Goal: Task Accomplishment & Management: Complete application form

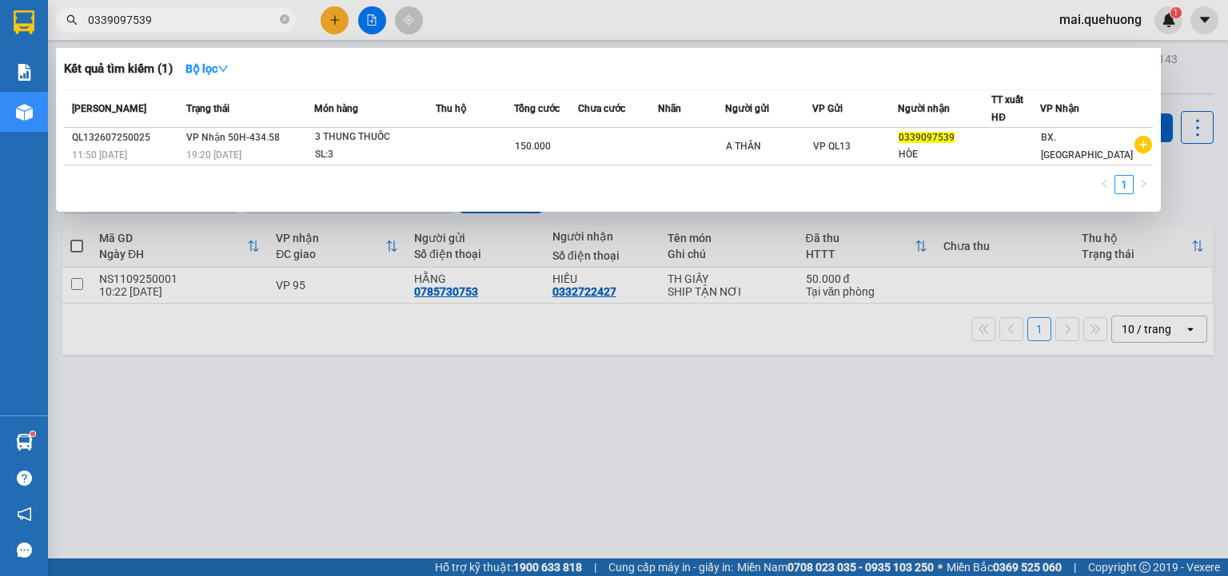
click at [400, 473] on div at bounding box center [614, 288] width 1228 height 576
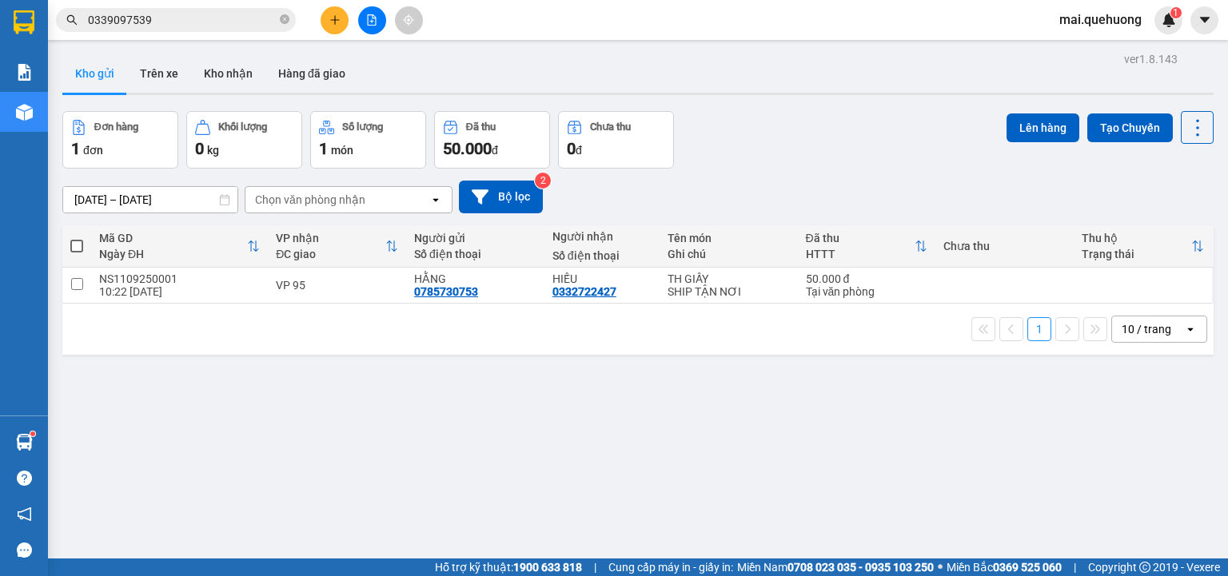
click at [61, 115] on div "ver 1.8.143 Kho gửi Trên xe Kho nhận Hàng đã giao Đơn hàng 1 đơn Khối lượng 0 k…" at bounding box center [638, 336] width 1164 height 576
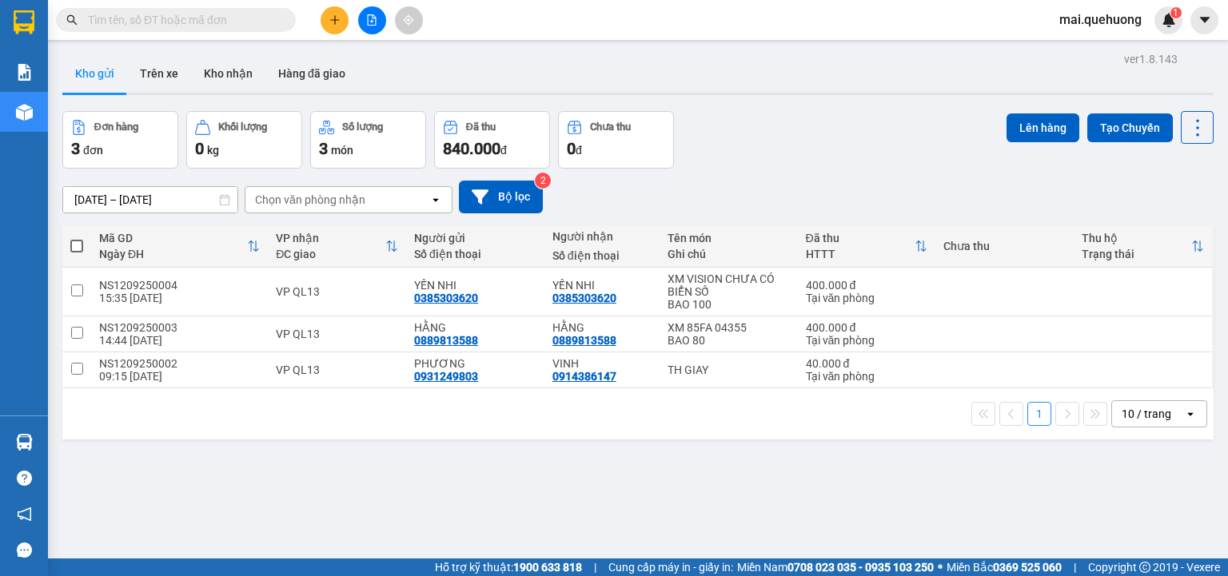
click at [201, 22] on input "text" at bounding box center [182, 20] width 189 height 18
click at [326, 9] on button at bounding box center [335, 20] width 28 height 28
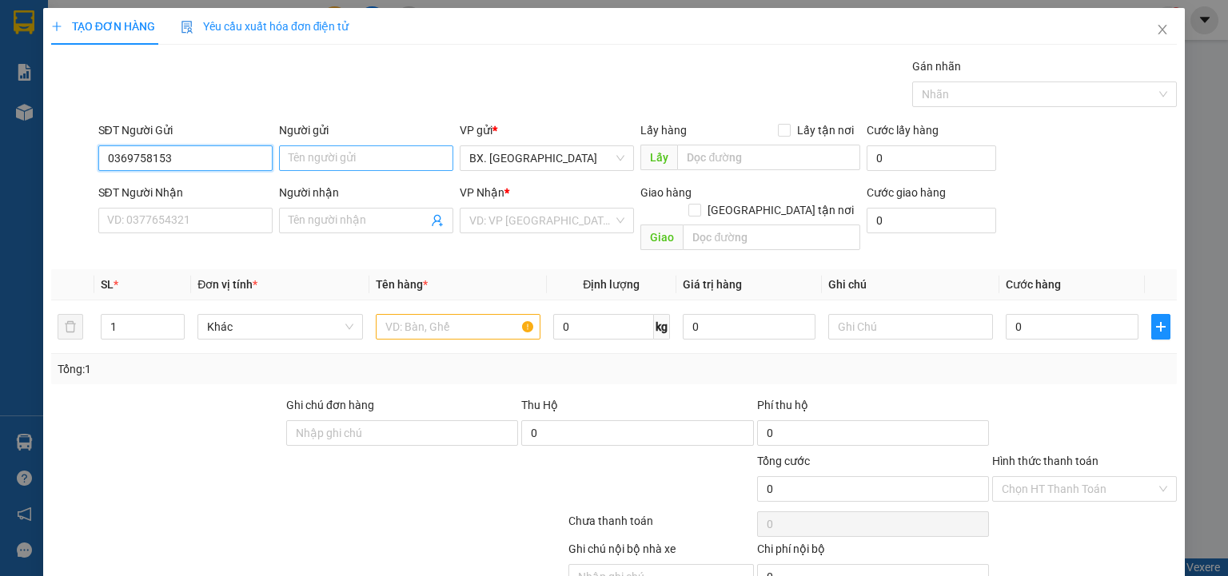
type input "0369758153"
click at [311, 157] on input "Người gửi" at bounding box center [366, 158] width 174 height 26
type input "D"
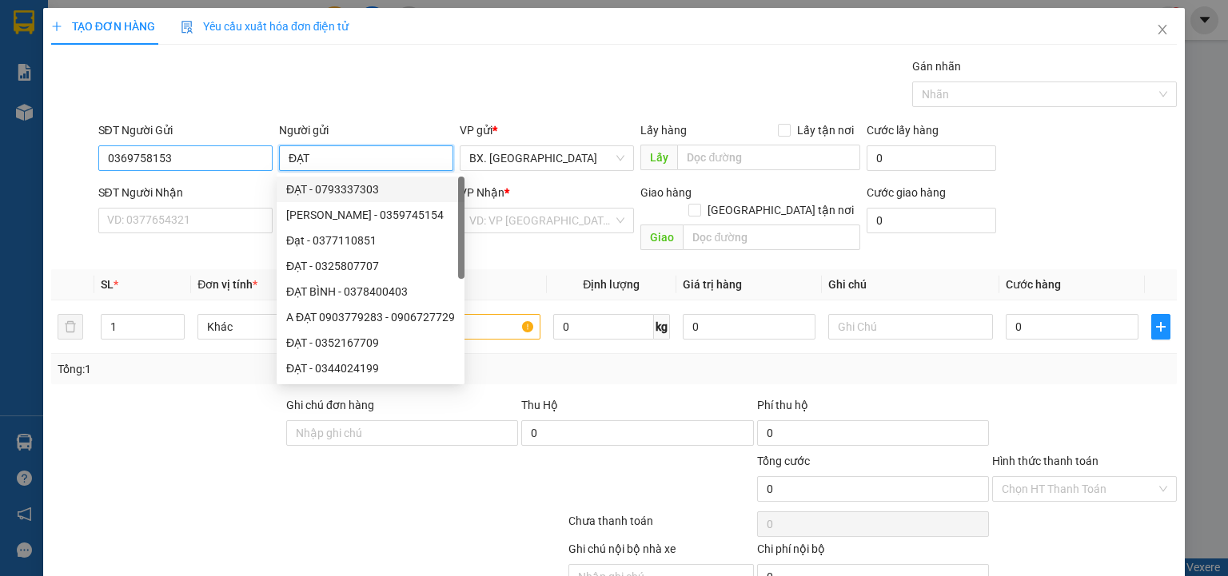
type input "ĐẠT"
click at [189, 161] on input "0369758153" at bounding box center [185, 158] width 174 height 26
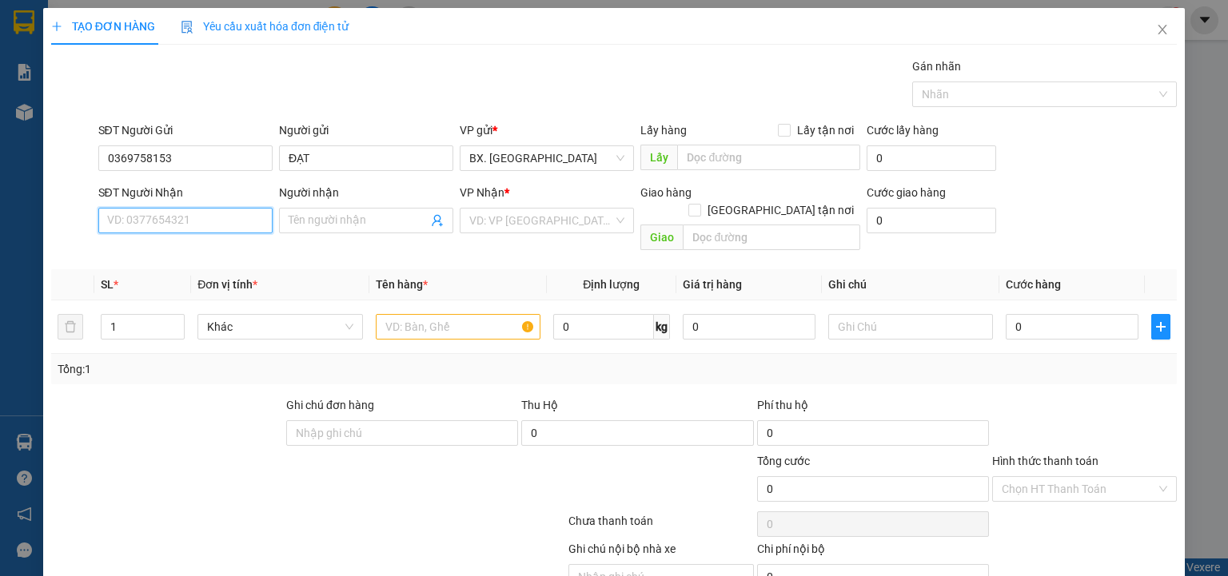
click at [206, 226] on input "SĐT Người Nhận" at bounding box center [185, 221] width 174 height 26
paste input "0369758153"
type input "0369758153"
click at [329, 215] on input "Người nhận" at bounding box center [358, 221] width 139 height 18
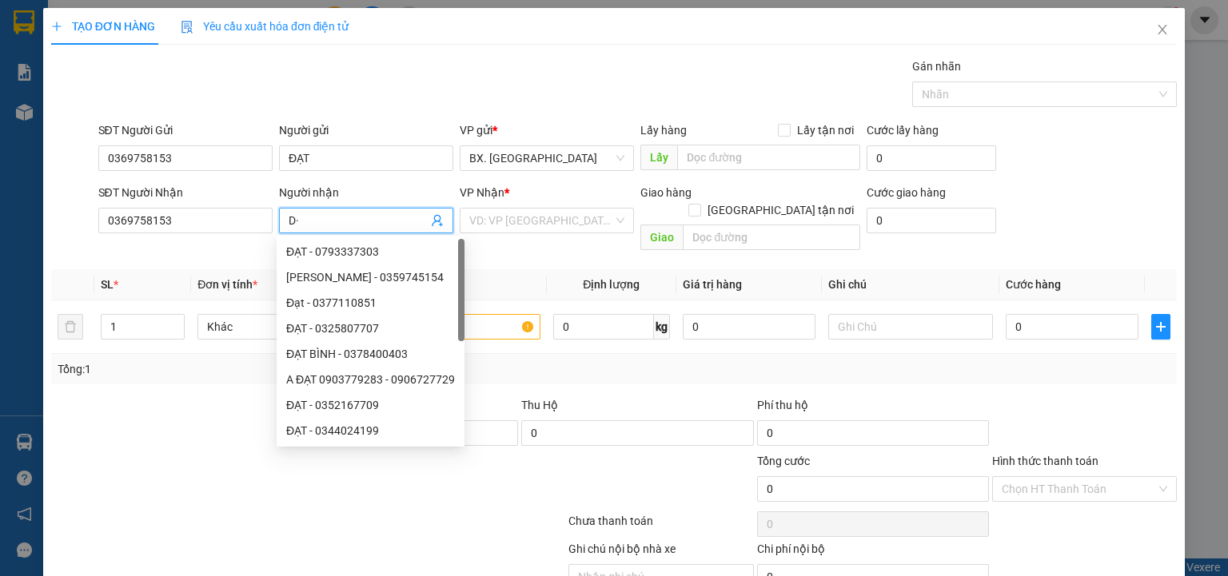
type input "D"
type input "ĐẠT"
click at [508, 213] on input "search" at bounding box center [541, 221] width 144 height 24
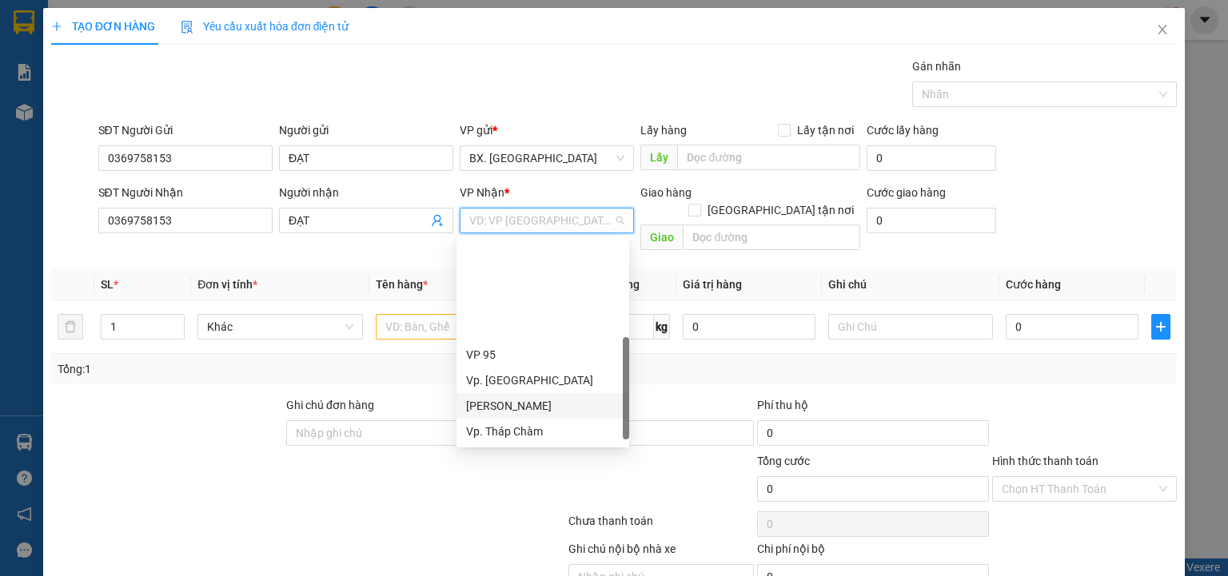
scroll to position [121, 0]
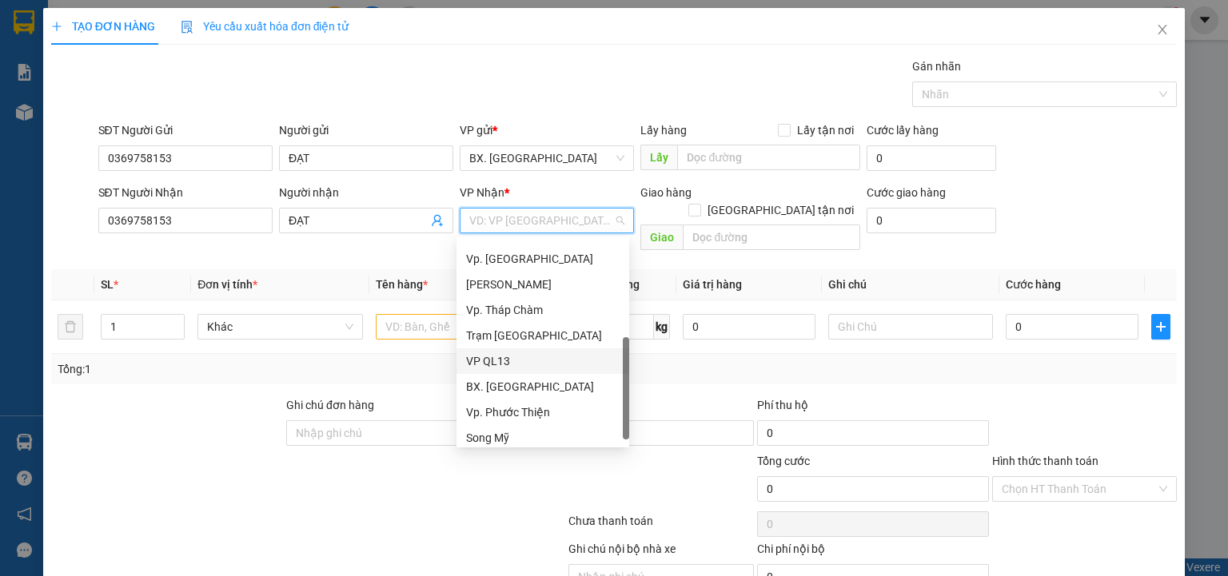
click at [508, 361] on div "VP QL13" at bounding box center [542, 362] width 153 height 18
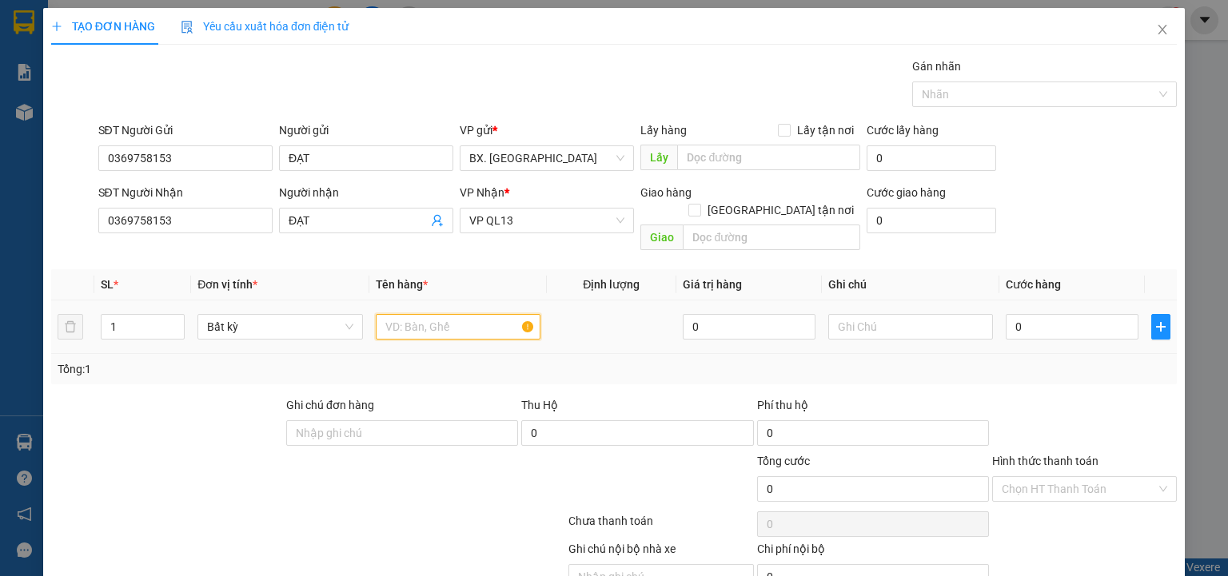
click at [422, 314] on input "text" at bounding box center [458, 327] width 165 height 26
type input "1 XM 85FA-04264"
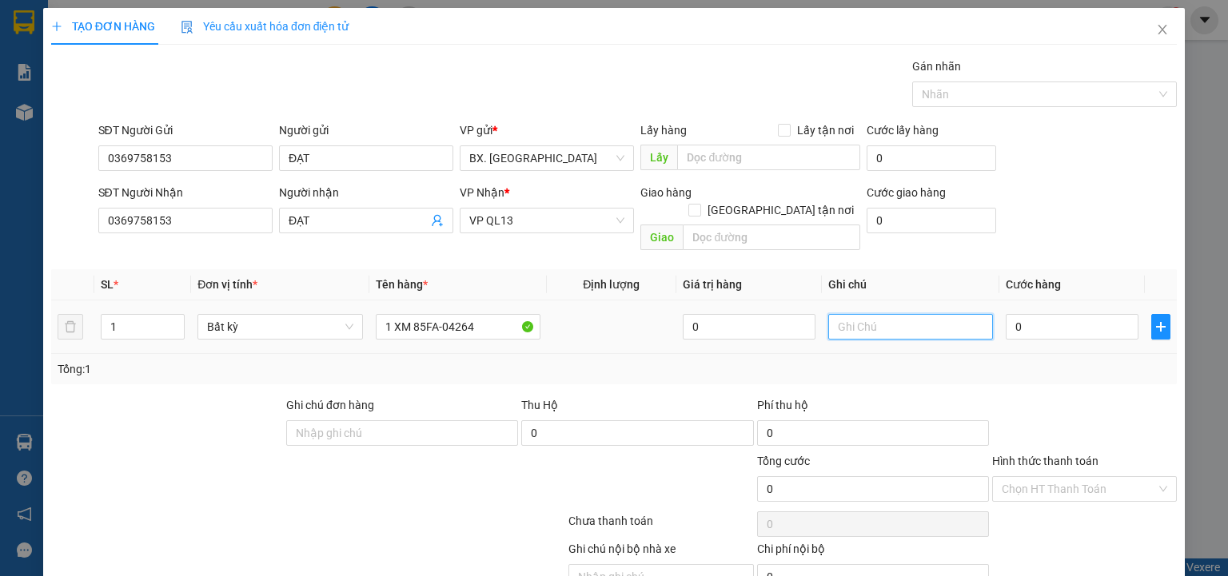
click at [888, 314] on input "text" at bounding box center [910, 327] width 165 height 26
type input "5"
type input "BAO 50"
click at [1058, 316] on input "0" at bounding box center [1072, 327] width 133 height 26
type input "3"
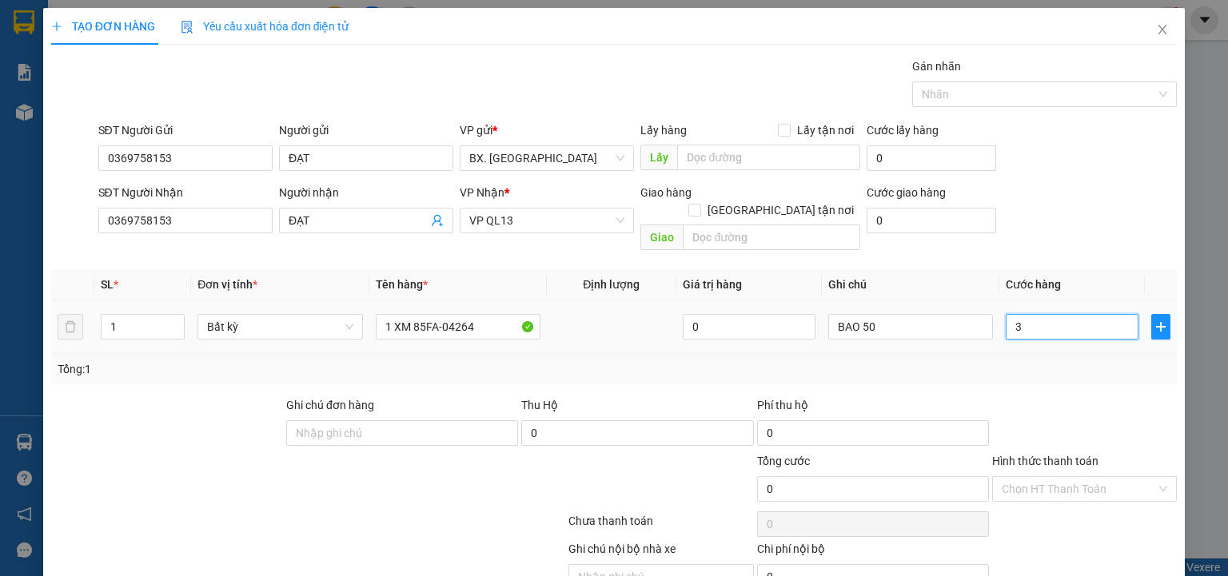
type input "3"
type input "30"
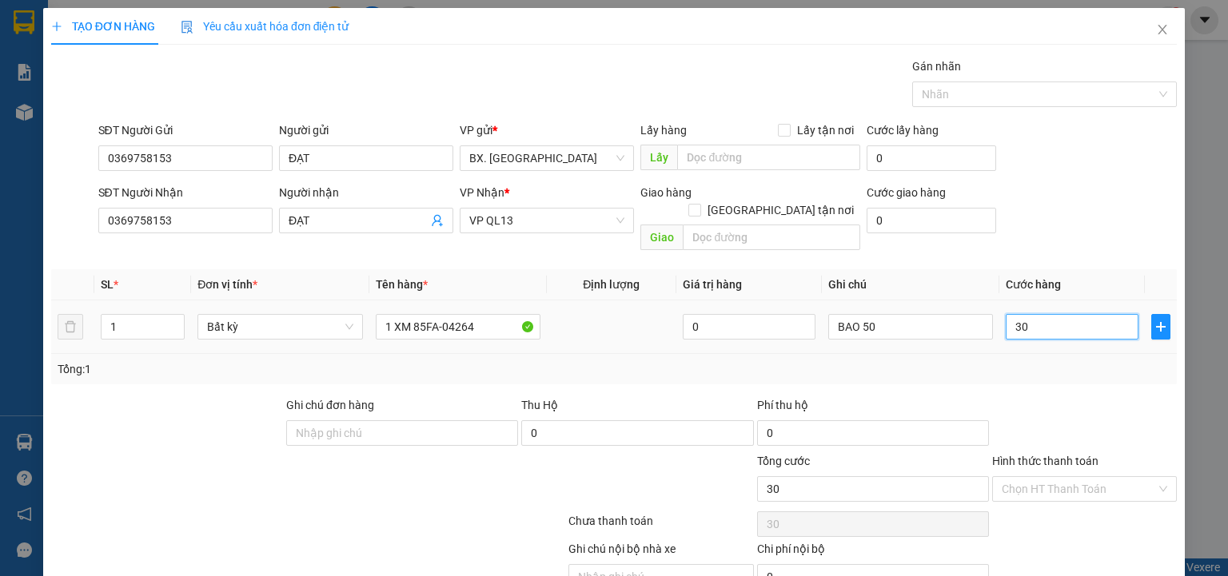
type input "300"
type input "3.000"
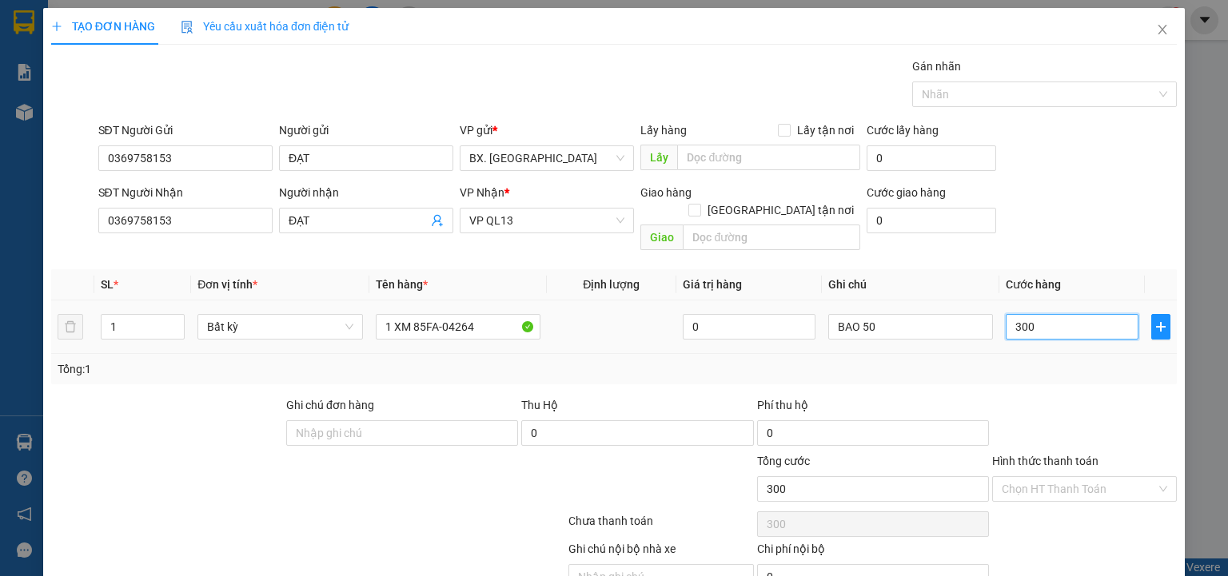
type input "3.000"
type input "30.000"
type input "300.000"
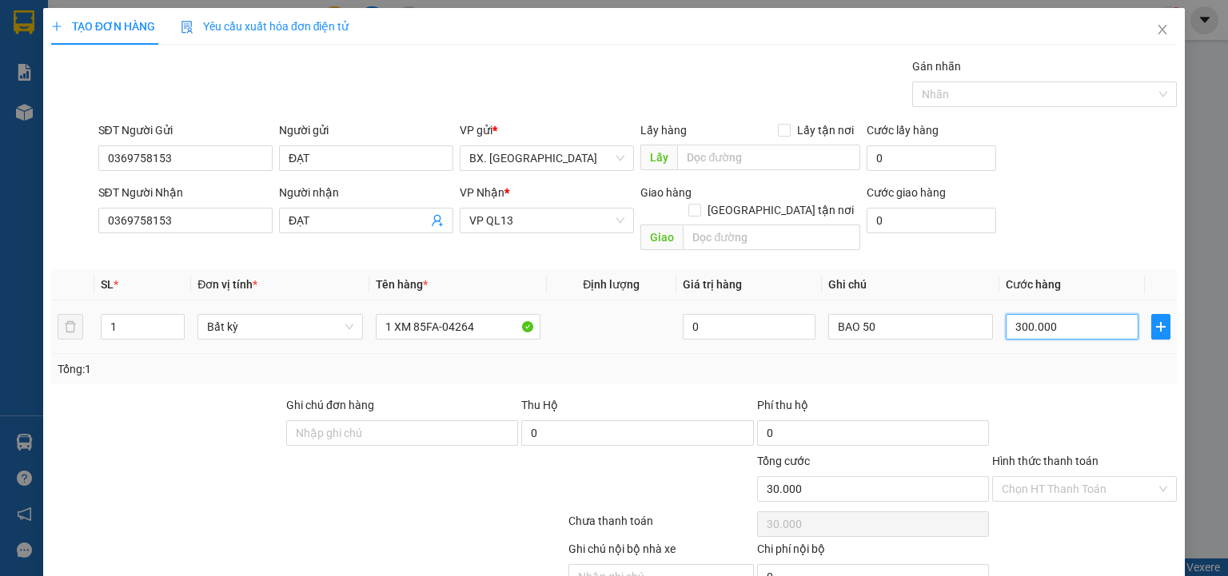
type input "300.000"
click at [1042, 477] on input "Hình thức thanh toán" at bounding box center [1079, 489] width 154 height 24
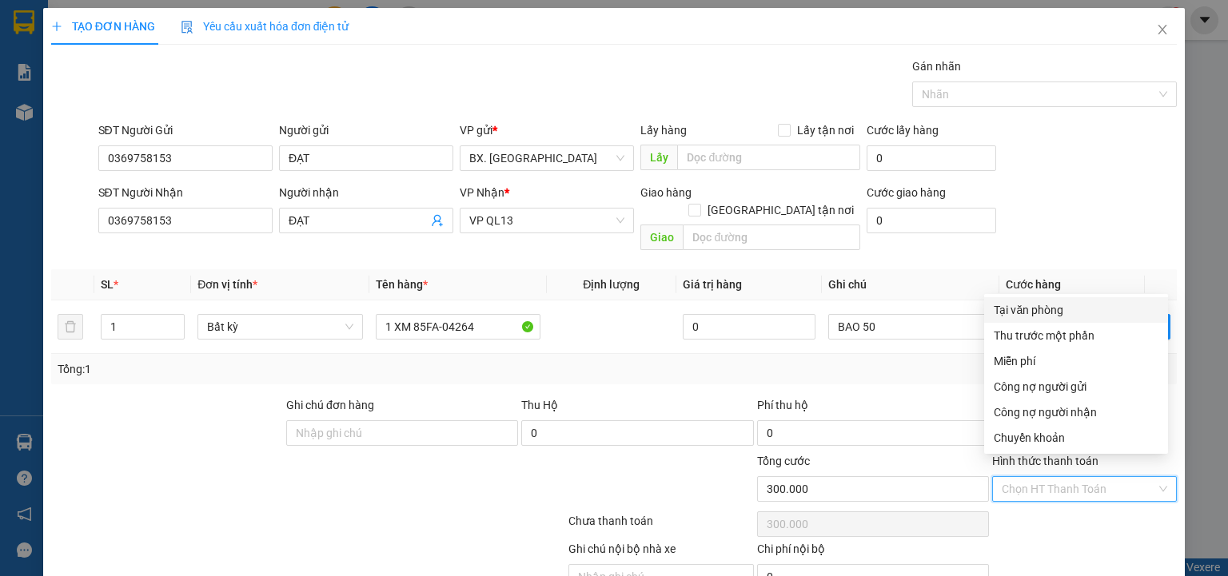
click at [1035, 310] on div "Tại văn phòng" at bounding box center [1076, 310] width 165 height 18
type input "0"
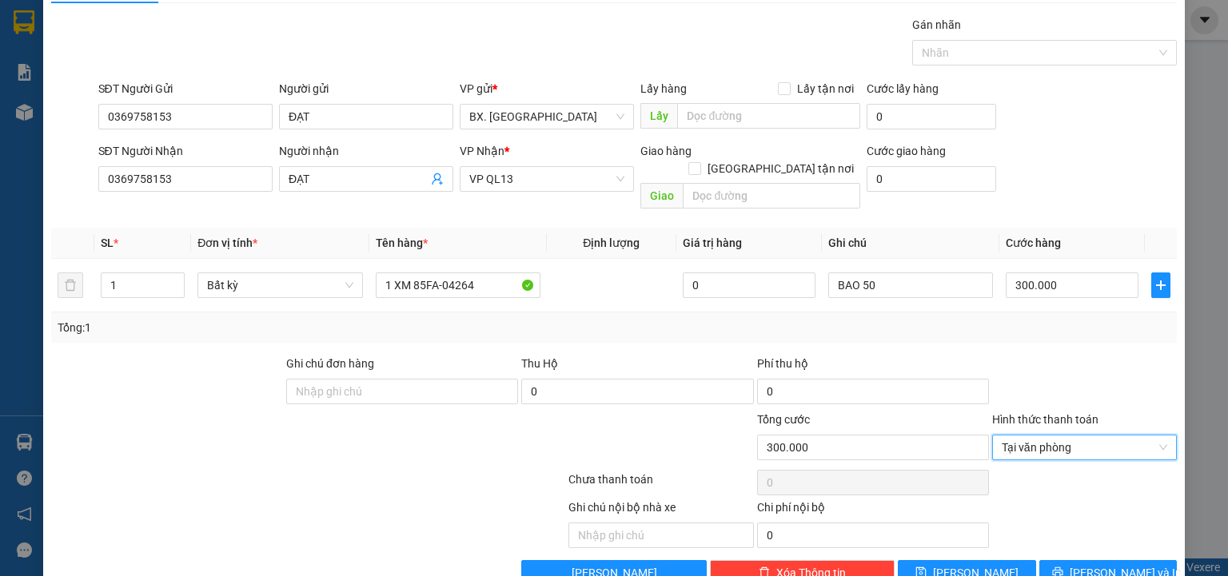
scroll to position [63, 0]
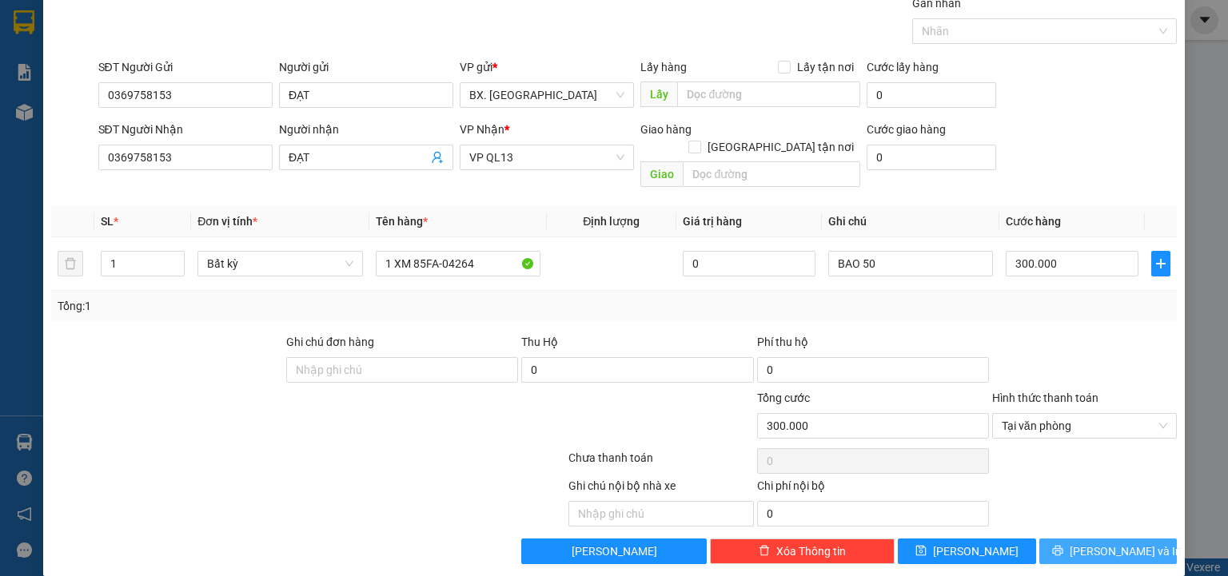
click at [1091, 543] on span "[PERSON_NAME] và In" at bounding box center [1125, 552] width 112 height 18
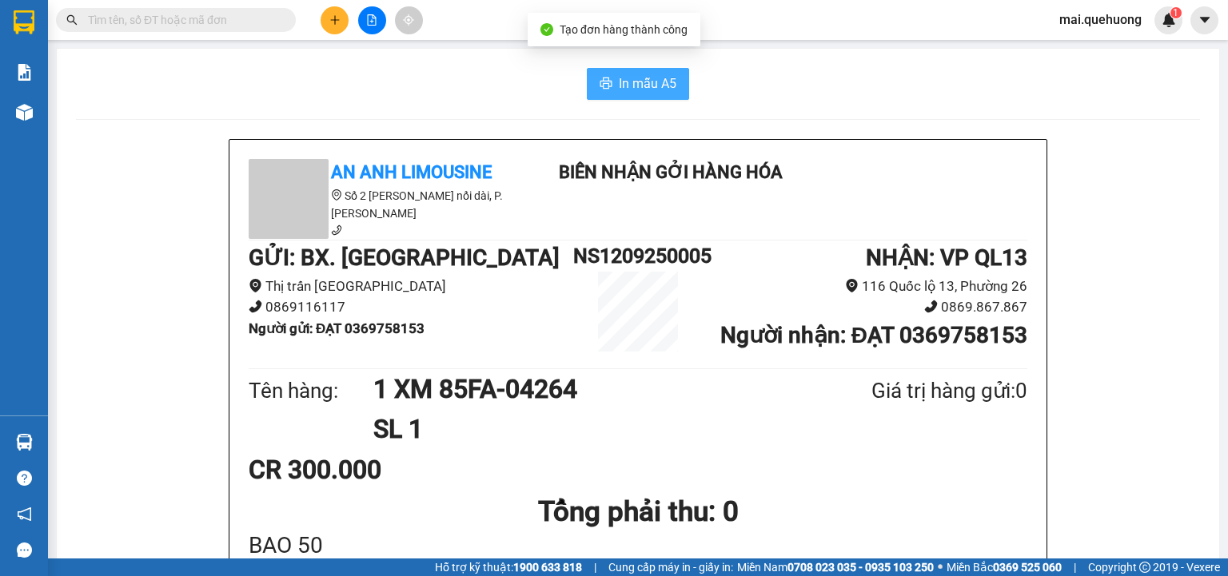
drag, startPoint x: 651, startPoint y: 96, endPoint x: 603, endPoint y: 90, distance: 48.4
click at [645, 94] on button "In mẫu A5" at bounding box center [638, 84] width 102 height 32
